Goal: Task Accomplishment & Management: Manage account settings

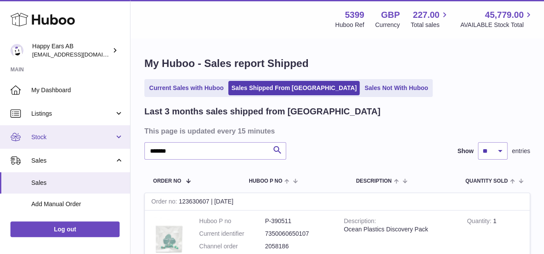
drag, startPoint x: 121, startPoint y: 144, endPoint x: 99, endPoint y: 145, distance: 22.2
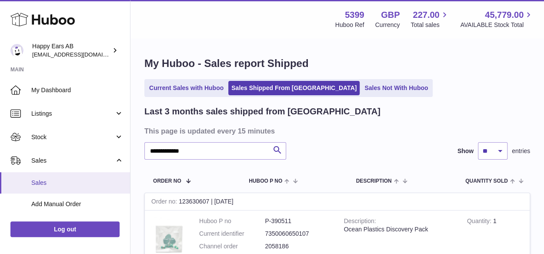
type input "**********"
click at [37, 178] on link "Sales" at bounding box center [65, 182] width 130 height 21
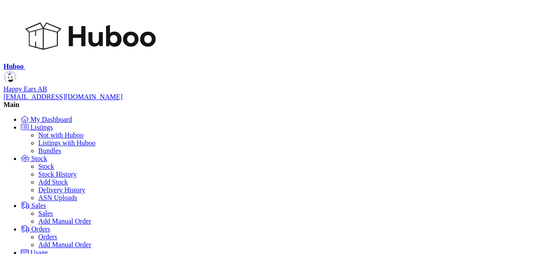
scroll to position [136, 188]
click at [35, 202] on link "Sales" at bounding box center [33, 205] width 25 height 7
click at [42, 210] on link "Sales" at bounding box center [45, 213] width 15 height 7
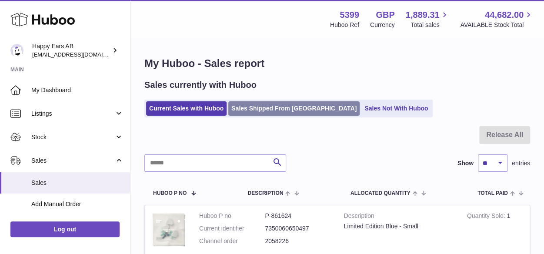
click at [289, 111] on link "Sales Shipped From [GEOGRAPHIC_DATA]" at bounding box center [293, 108] width 131 height 14
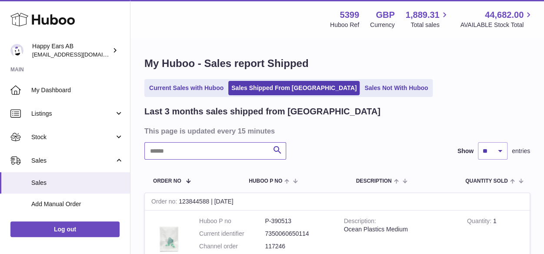
click at [199, 152] on input "text" at bounding box center [215, 150] width 142 height 17
paste input "**********"
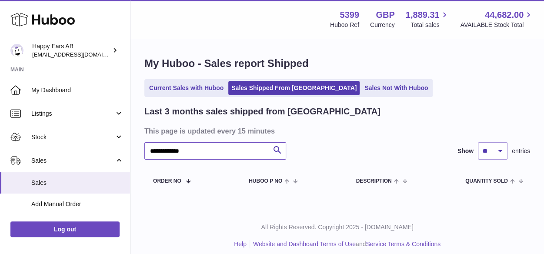
type input "**********"
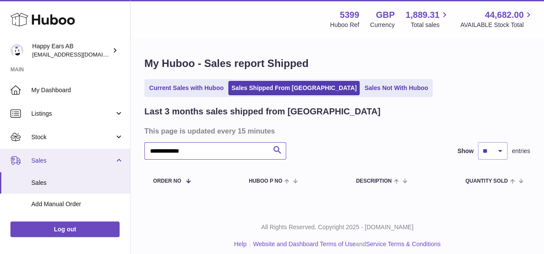
drag, startPoint x: 198, startPoint y: 151, endPoint x: 103, endPoint y: 150, distance: 94.3
click at [130, 149] on div "Huboo Happy Ears AB 3pl@happyearsearplugs.com Main My Dashboard Listings Not wi…" at bounding box center [272, 130] width 544 height 261
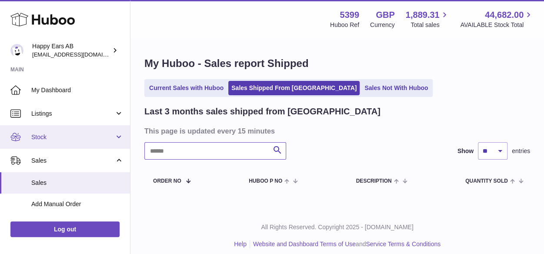
paste input "*******"
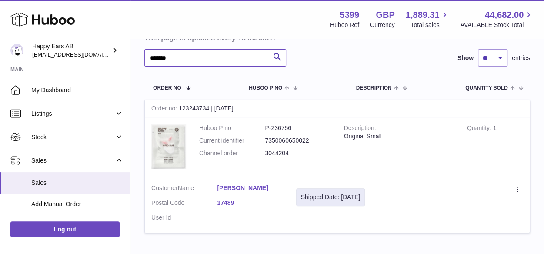
scroll to position [130, 0]
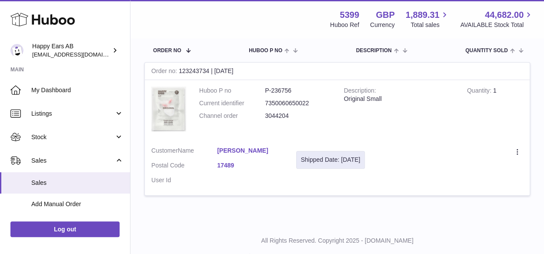
type input "*******"
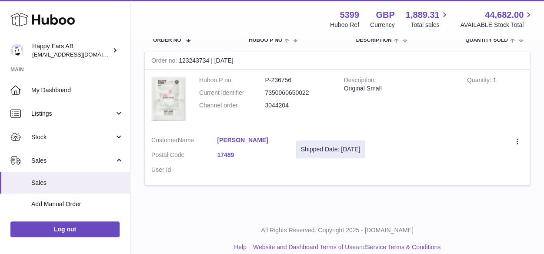
scroll to position [150, 0]
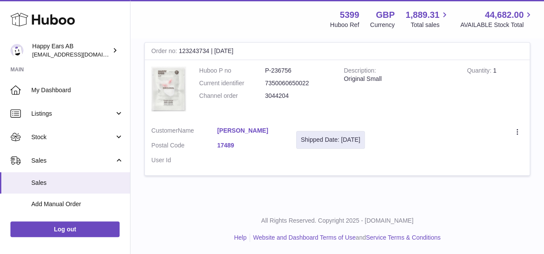
click at [223, 198] on div "My Huboo - Sales report Shipped Current Sales with Huboo Sales Shipped From Hub…" at bounding box center [336, 46] width 413 height 315
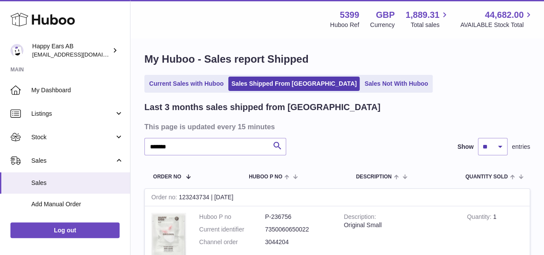
scroll to position [0, 0]
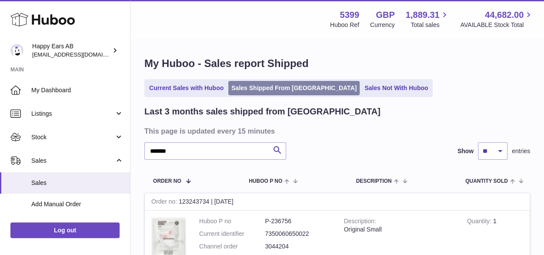
click at [266, 91] on link "Sales Shipped From [GEOGRAPHIC_DATA]" at bounding box center [293, 88] width 131 height 14
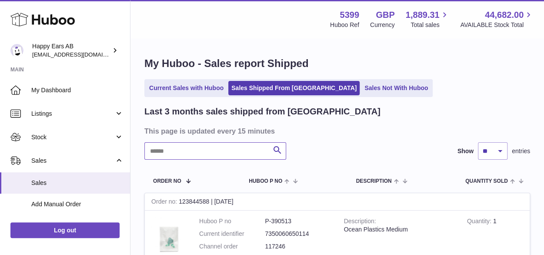
click at [199, 154] on input "text" at bounding box center [215, 150] width 142 height 17
paste input "*********"
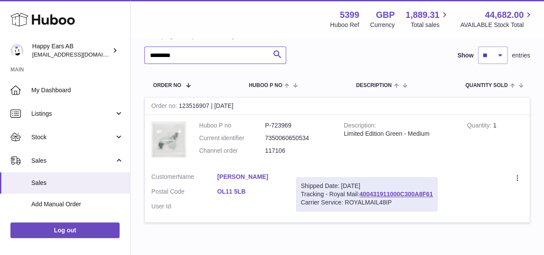
scroll to position [130, 0]
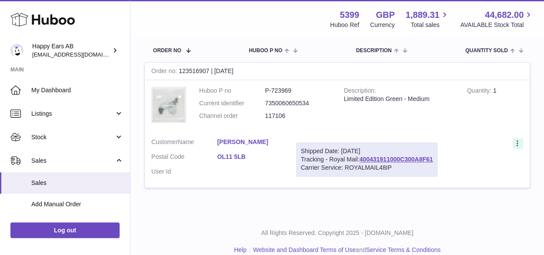
type input "*********"
click at [516, 148] on div at bounding box center [518, 143] width 10 height 11
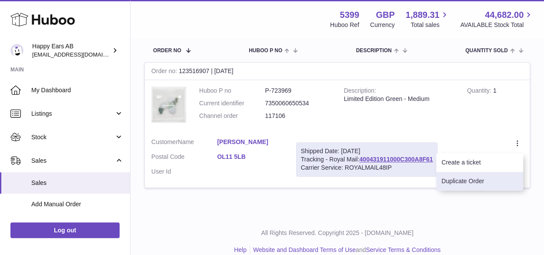
click at [482, 183] on li "Duplicate Order" at bounding box center [479, 181] width 87 height 19
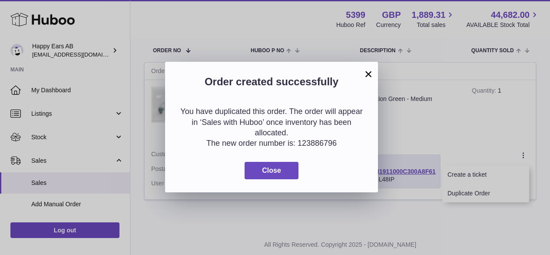
click at [282, 156] on div "You have duplicated this order. The order will appear in ‘Sales with Huboo’ onc…" at bounding box center [271, 142] width 213 height 99
click at [283, 160] on div "You have duplicated this order. The order will appear in ‘Sales with Huboo’ onc…" at bounding box center [271, 142] width 213 height 99
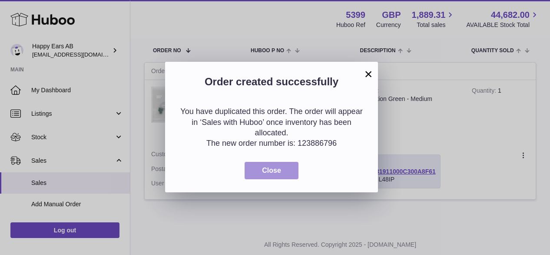
click at [279, 174] on button "Close" at bounding box center [272, 171] width 54 height 18
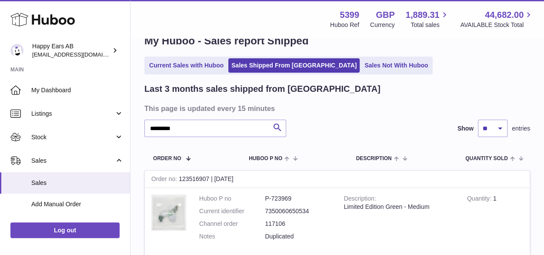
scroll to position [0, 0]
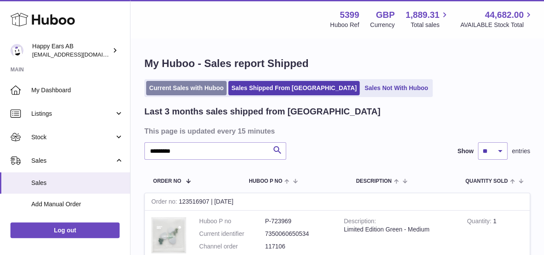
click at [188, 93] on link "Current Sales with Huboo" at bounding box center [186, 88] width 80 height 14
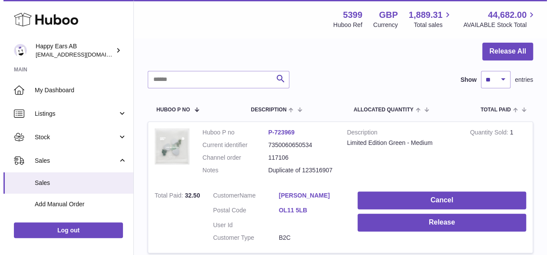
scroll to position [130, 0]
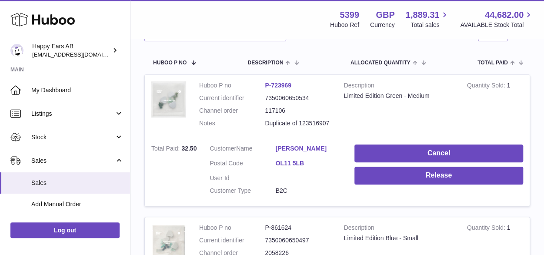
click at [269, 85] on link "P-723969" at bounding box center [278, 85] width 27 height 7
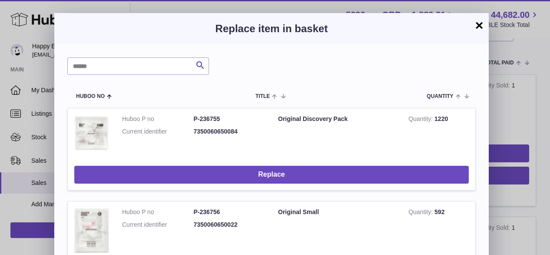
click at [482, 26] on button "×" at bounding box center [479, 25] width 10 height 10
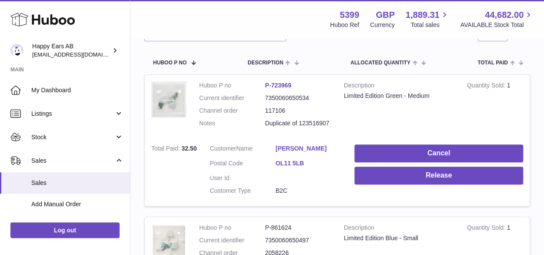
click at [302, 144] on td "Customer Name [PERSON_NAME] Postal Code OL11 5LB User Id Customer Type B2C" at bounding box center [275, 172] width 145 height 68
click at [302, 145] on link "[PERSON_NAME]" at bounding box center [309, 148] width 66 height 8
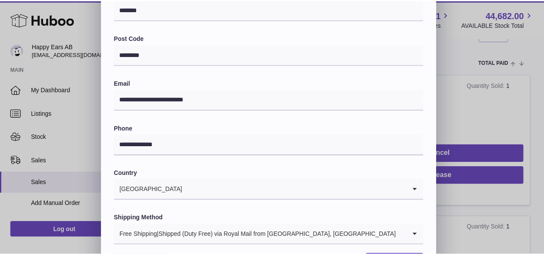
scroll to position [293, 0]
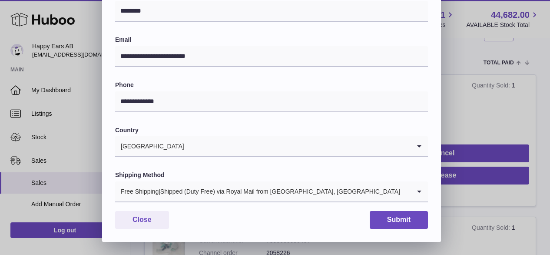
click at [213, 195] on div "Free Shipping|Shipped (Duty Free) via Royal Mail from [GEOGRAPHIC_DATA], [GEOGR…" at bounding box center [263, 191] width 296 height 20
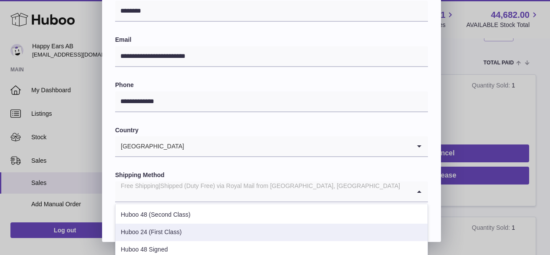
click at [182, 224] on li "Huboo 24 (First Class)" at bounding box center [272, 231] width 312 height 17
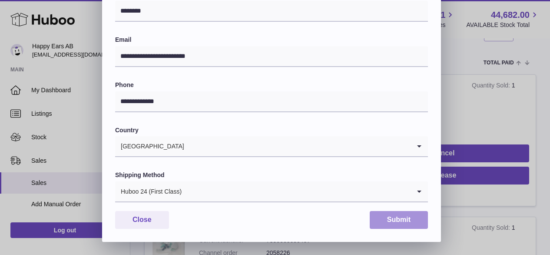
click at [412, 224] on button "Submit" at bounding box center [399, 220] width 58 height 18
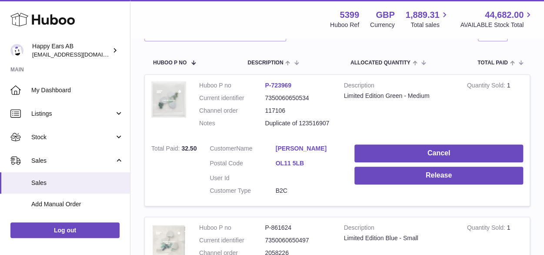
scroll to position [0, 0]
